Goal: Find specific page/section: Find specific page/section

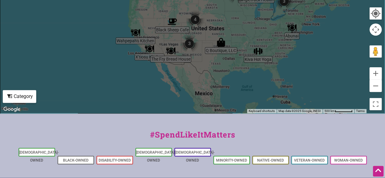
scroll to position [274, 0]
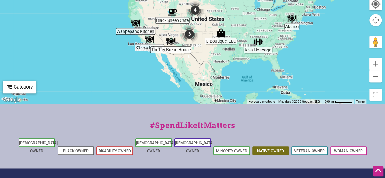
click at [271, 149] on link "Native-Owned" at bounding box center [270, 151] width 27 height 4
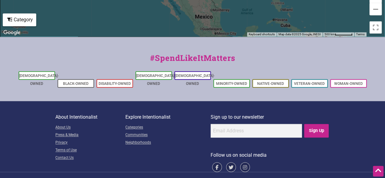
scroll to position [345, 0]
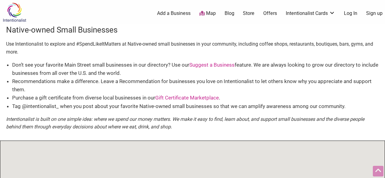
scroll to position [274, 0]
